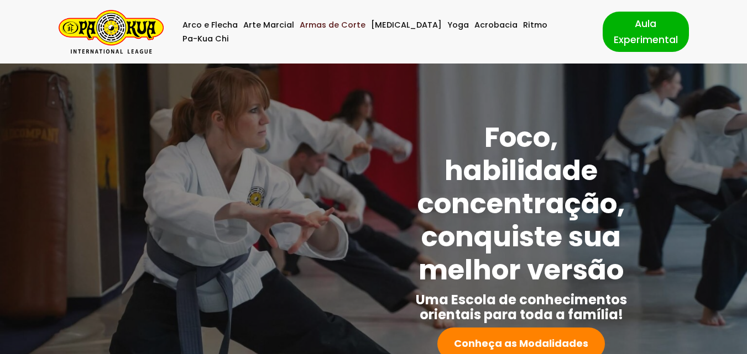
click at [362, 32] on link "Armas de Corte" at bounding box center [333, 25] width 66 height 14
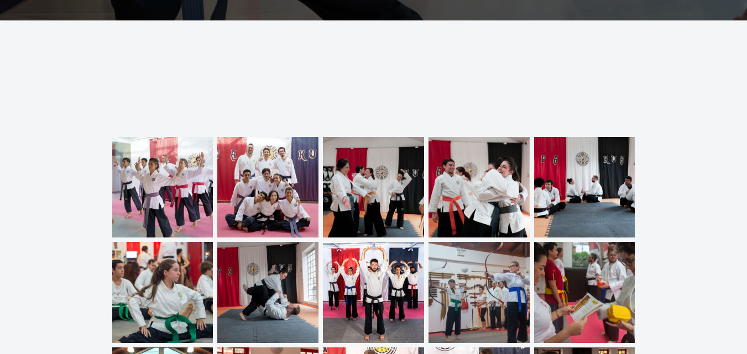
scroll to position [3594, 0]
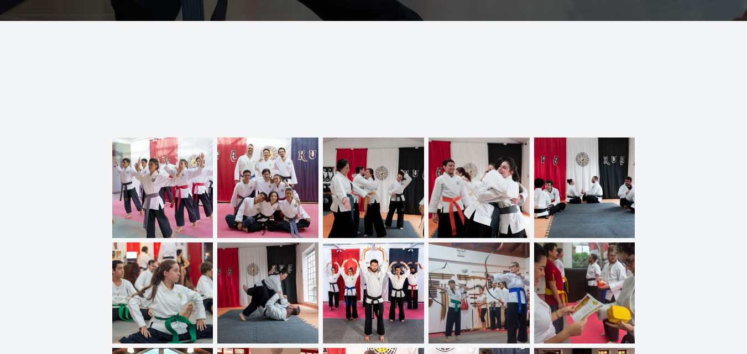
click at [185, 179] on img at bounding box center [162, 188] width 101 height 101
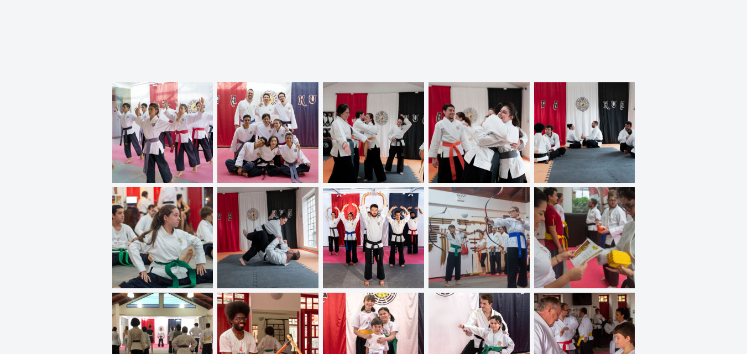
scroll to position [3799, 0]
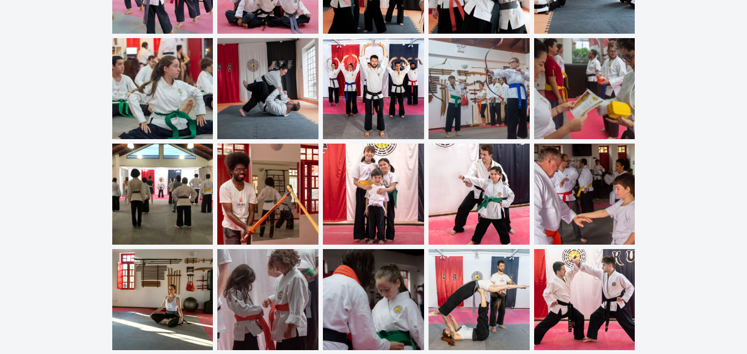
drag, startPoint x: 20, startPoint y: 186, endPoint x: 164, endPoint y: 188, distance: 143.7
click at [164, 188] on div at bounding box center [373, 141] width 738 height 417
click at [4, 164] on div at bounding box center [373, 141] width 738 height 417
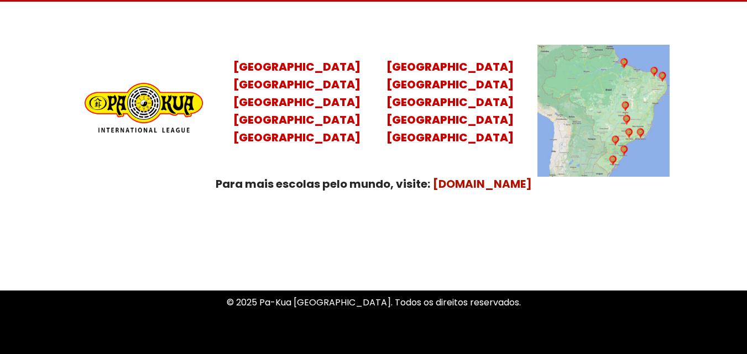
scroll to position [4481, 0]
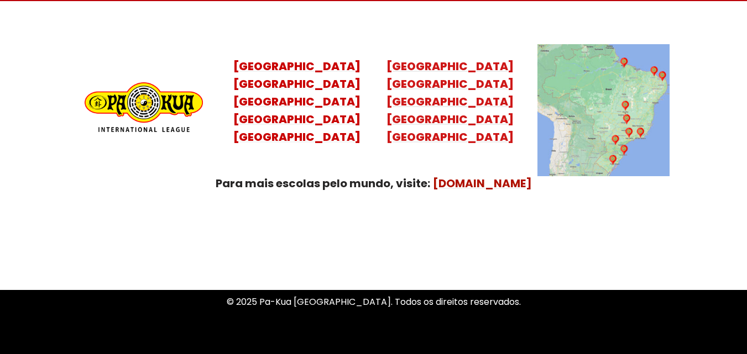
click at [447, 69] on mark "Ceará [GEOGRAPHIC_DATA]" at bounding box center [449, 75] width 127 height 33
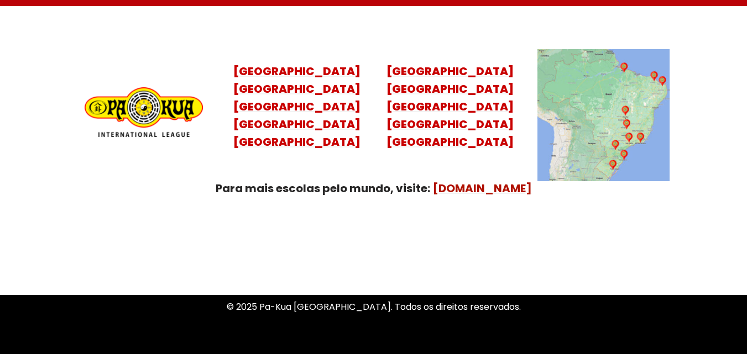
scroll to position [4477, 0]
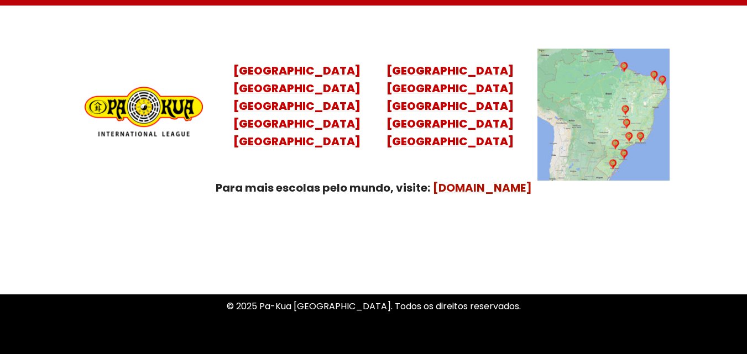
click at [617, 74] on img at bounding box center [603, 115] width 132 height 132
